Goal: Check status: Check status

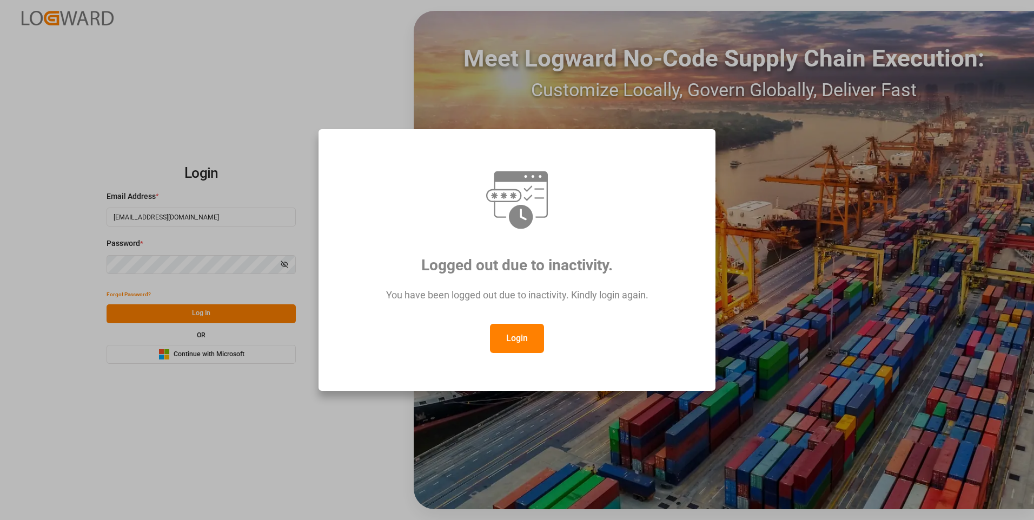
click at [516, 344] on button "Login" at bounding box center [517, 338] width 54 height 29
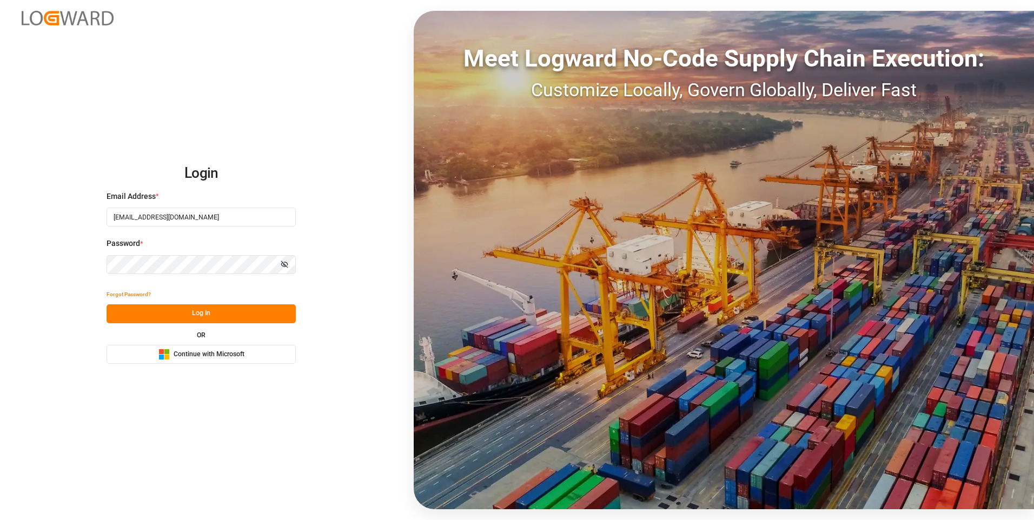
click at [254, 315] on button "Log In" at bounding box center [200, 313] width 189 height 19
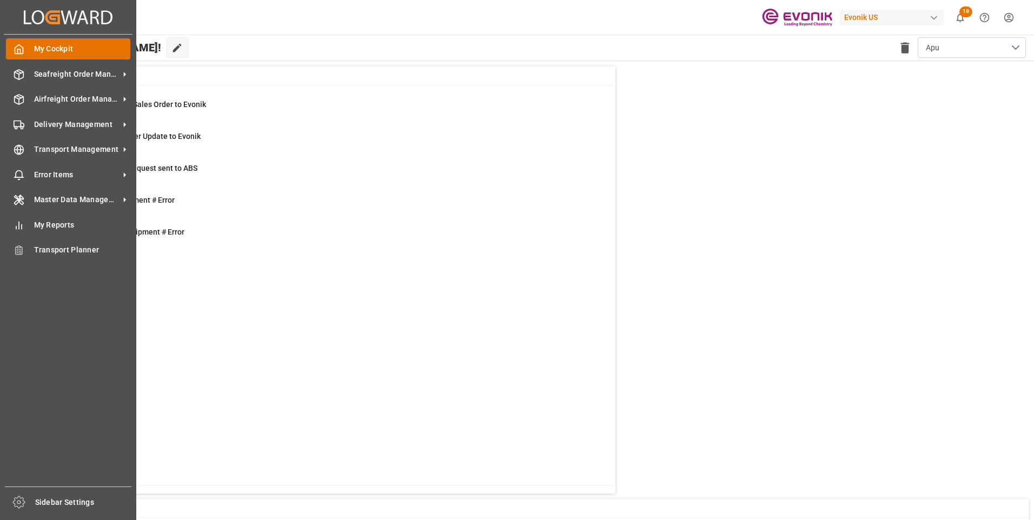
click at [19, 46] on icon at bounding box center [19, 49] width 11 height 11
click at [45, 69] on span "Seafreight Order Management" at bounding box center [76, 74] width 85 height 11
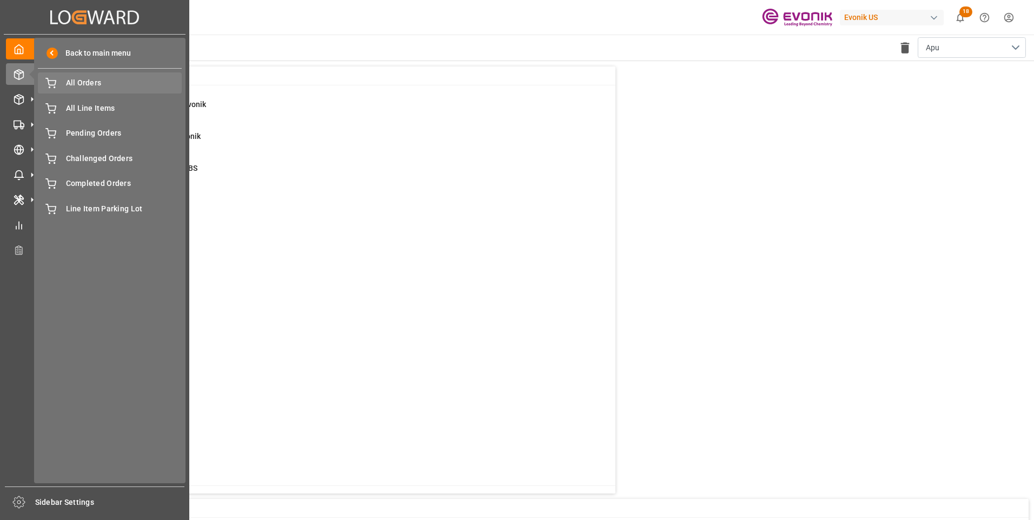
click at [91, 83] on span "All Orders" at bounding box center [124, 82] width 116 height 11
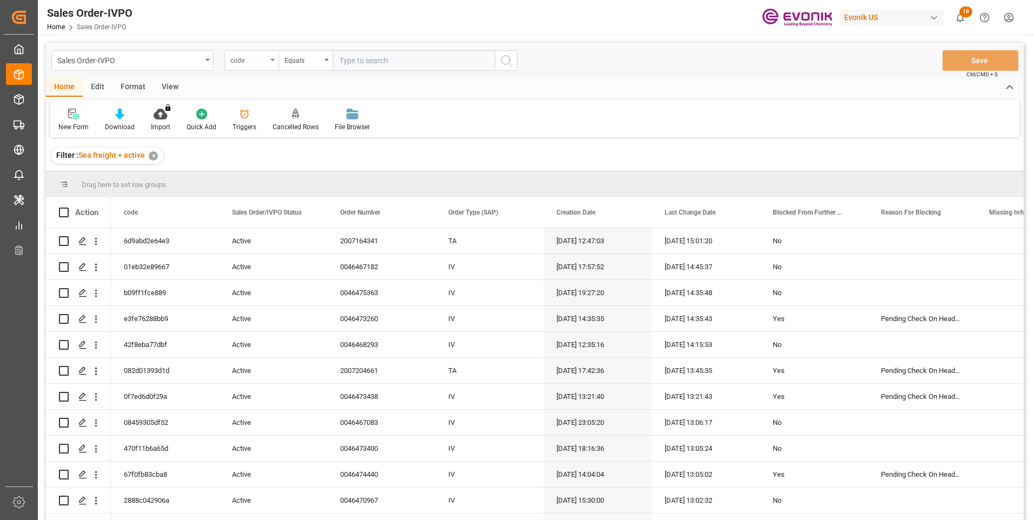
click at [266, 63] on div "code" at bounding box center [248, 59] width 37 height 12
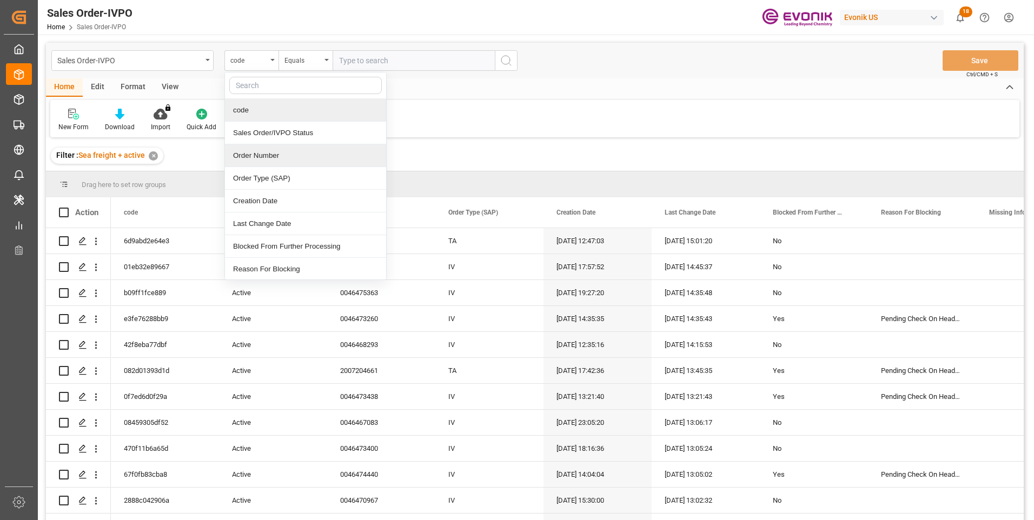
click at [248, 155] on div "Order Number" at bounding box center [305, 155] width 161 height 23
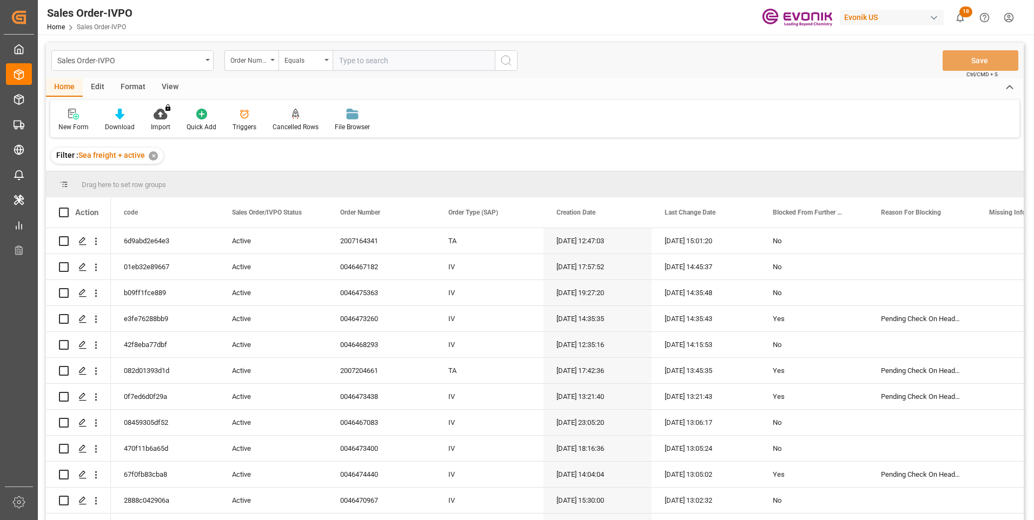
click at [354, 65] on input "text" at bounding box center [413, 60] width 162 height 21
paste input "2007153476"
type input "2007153476"
click at [504, 54] on button "search button" at bounding box center [506, 60] width 23 height 21
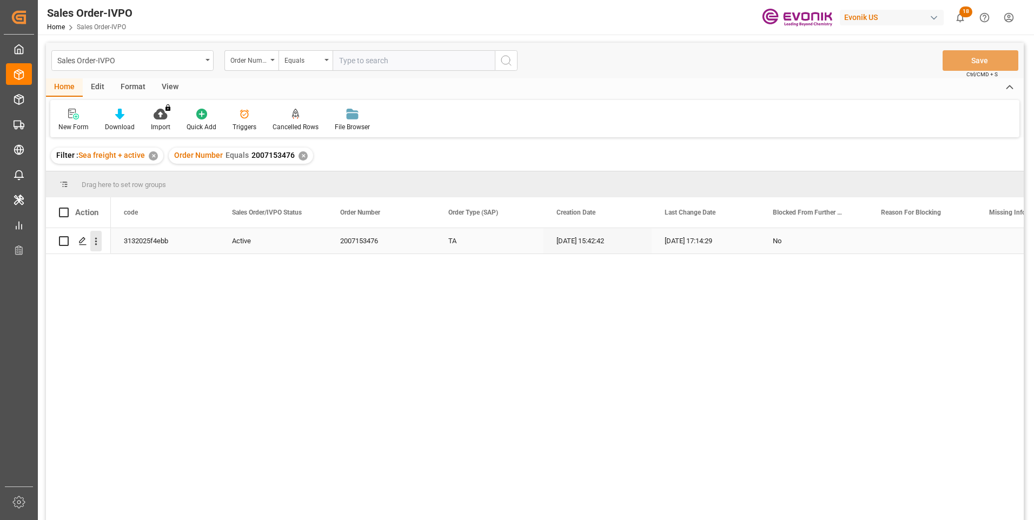
click at [97, 241] on icon "open menu" at bounding box center [95, 241] width 11 height 11
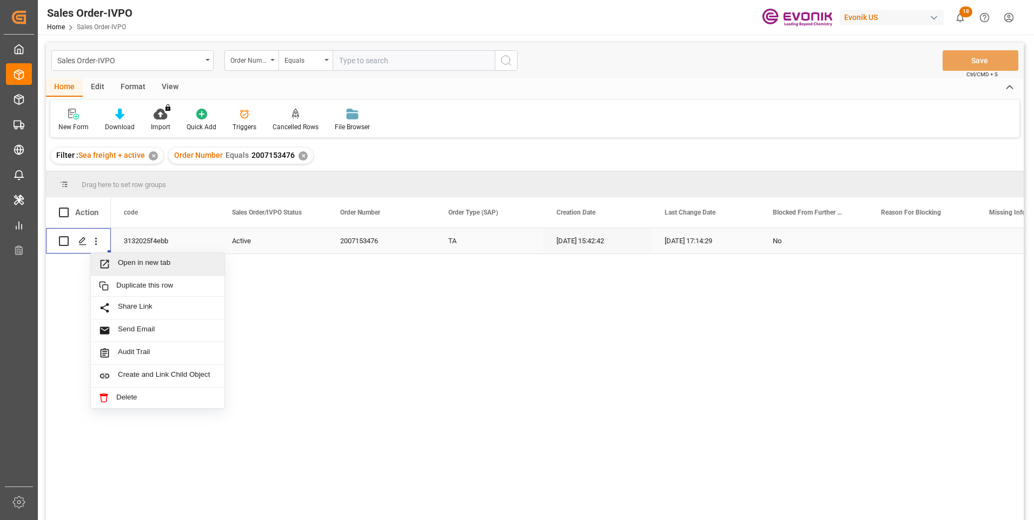
click at [157, 264] on span "Open in new tab" at bounding box center [167, 263] width 98 height 11
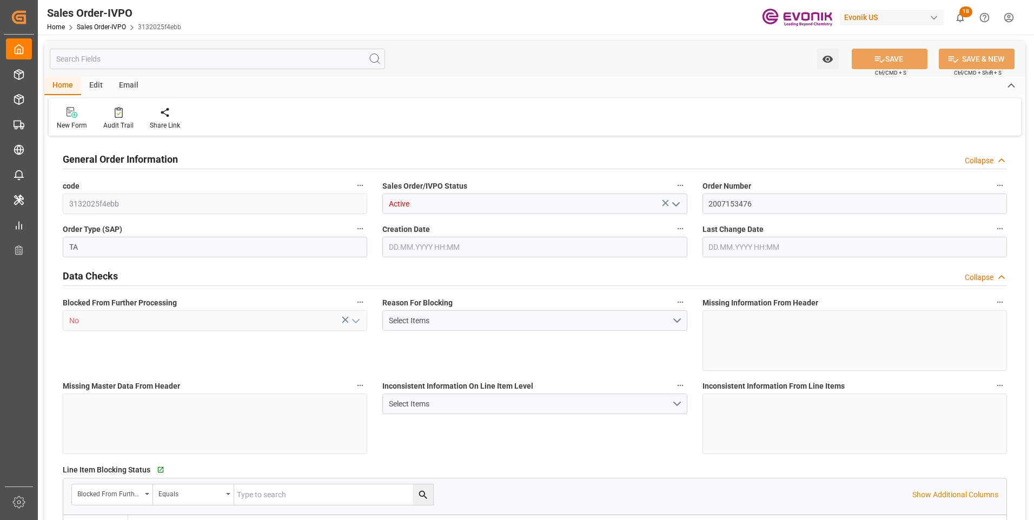
type input "IEDUB"
type input "0"
type input "1"
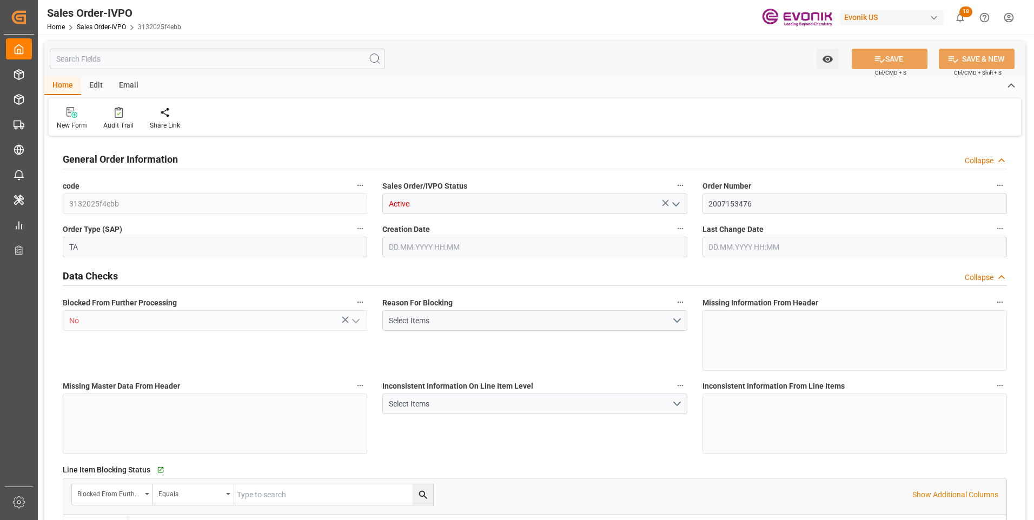
type input "8337.28"
type input "7.5209"
type input "17000"
type input "30"
type input "27.08.2025 15:42"
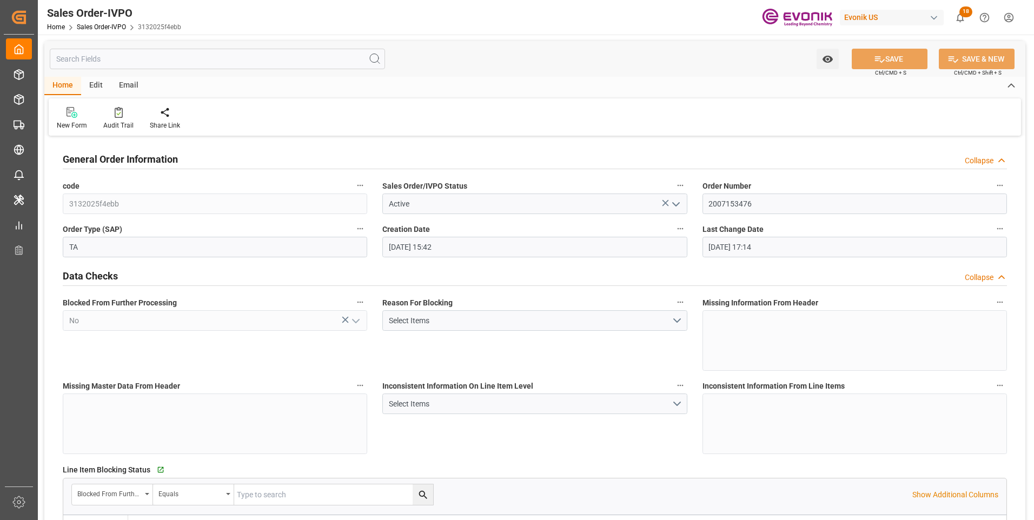
type input "24.09.2025 17:14"
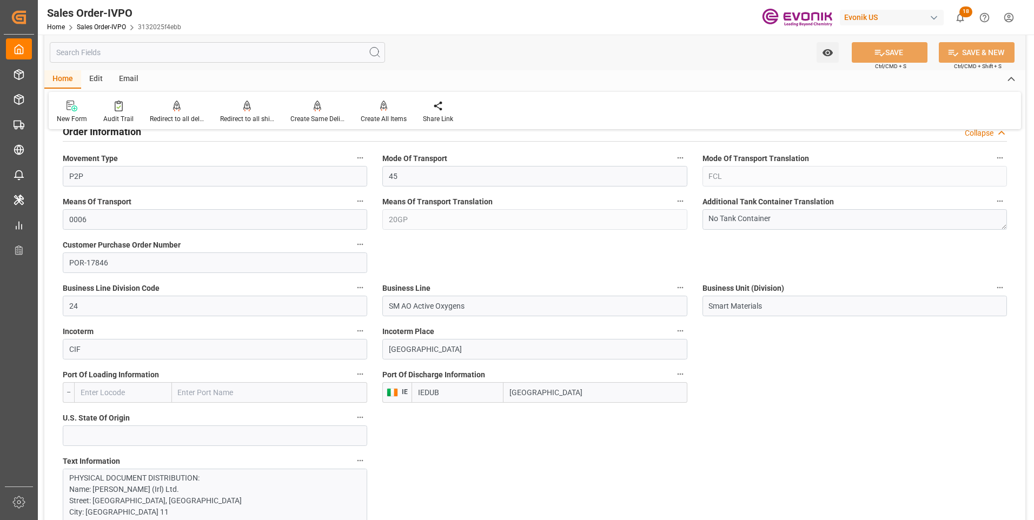
scroll to position [757, 0]
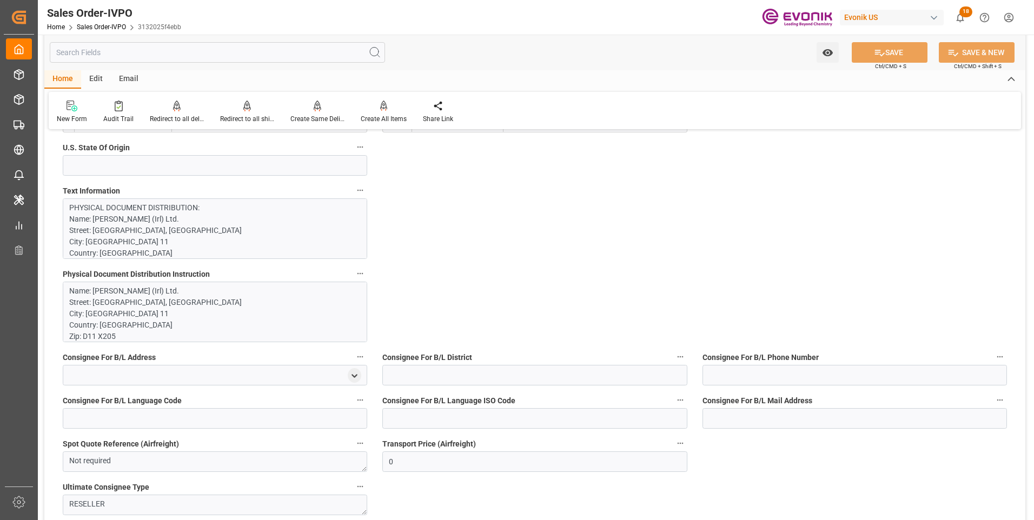
click at [184, 238] on p "PHYSICAL DOCUMENT DISTRIBUTION: Name: CHEMCO (Irl) Ltd. Street: UNIT 2 STADIUM …" at bounding box center [210, 429] width 283 height 454
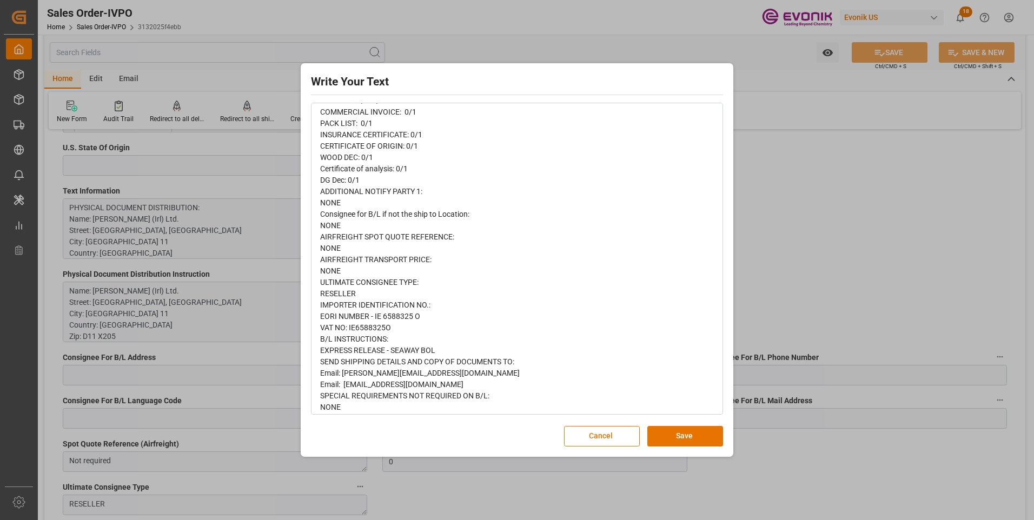
scroll to position [203, 0]
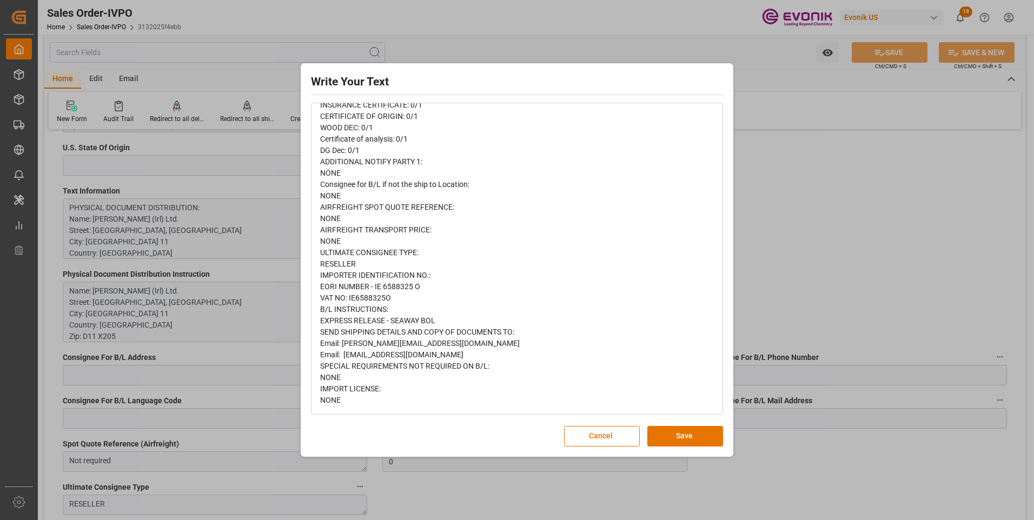
click at [418, 292] on div "PHYSICAL DOCUMENT DISTRIBUTION: Name: CHEMCO (Irl) Ltd. Street: UNIT 2 STADIUM …" at bounding box center [517, 184] width 394 height 443
click at [354, 285] on span "PHYSICAL DOCUMENT DISTRIBUTION: Name: CHEMCO (Irl) Ltd. Street: UNIT 2 STADIUM …" at bounding box center [481, 184] width 322 height 440
click at [339, 287] on span "PHYSICAL DOCUMENT DISTRIBUTION: Name: CHEMCO (Irl) Ltd. Street: UNIT 2 STADIUM …" at bounding box center [481, 184] width 322 height 440
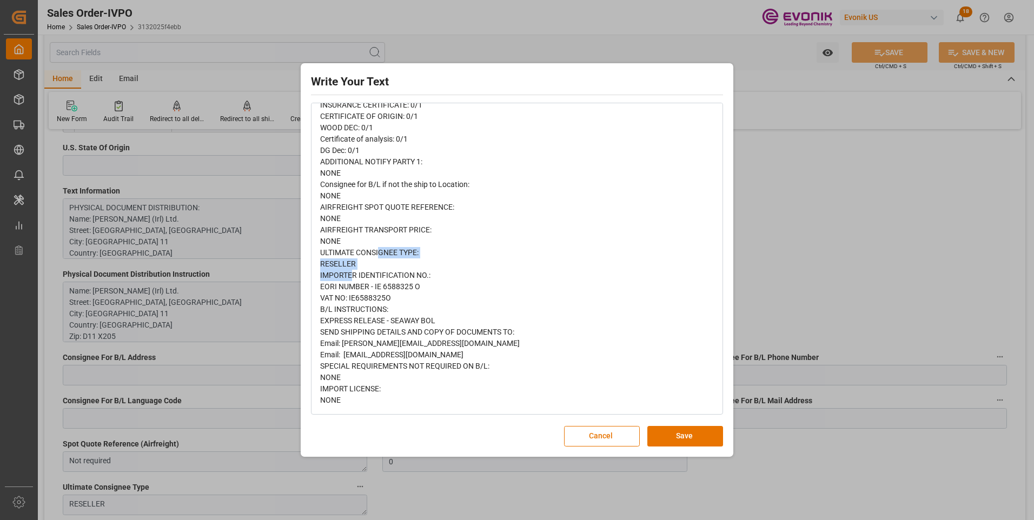
copy span "EORI NUMBER - IE 6588325 O"
click at [809, 182] on div "Write Your Text Normal 14 Font PHYSICAL DOCUMENT DISTRIBUTION: Name: CHEMCO (Ir…" at bounding box center [517, 260] width 1034 height 520
click at [841, 190] on div "Write Your Text Normal 14 Font PHYSICAL DOCUMENT DISTRIBUTION: Name: CHEMCO (Ir…" at bounding box center [517, 260] width 1034 height 520
